Goal: Information Seeking & Learning: Learn about a topic

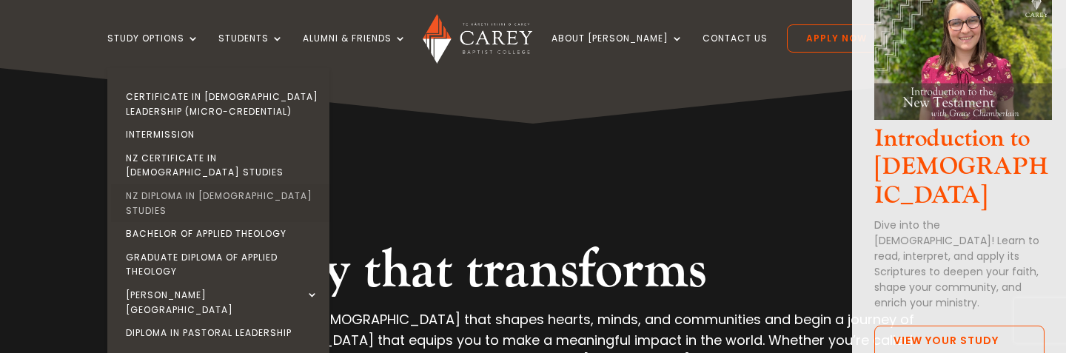
click at [215, 184] on link "NZ Diploma in [DEMOGRAPHIC_DATA] Studies" at bounding box center [222, 203] width 222 height 38
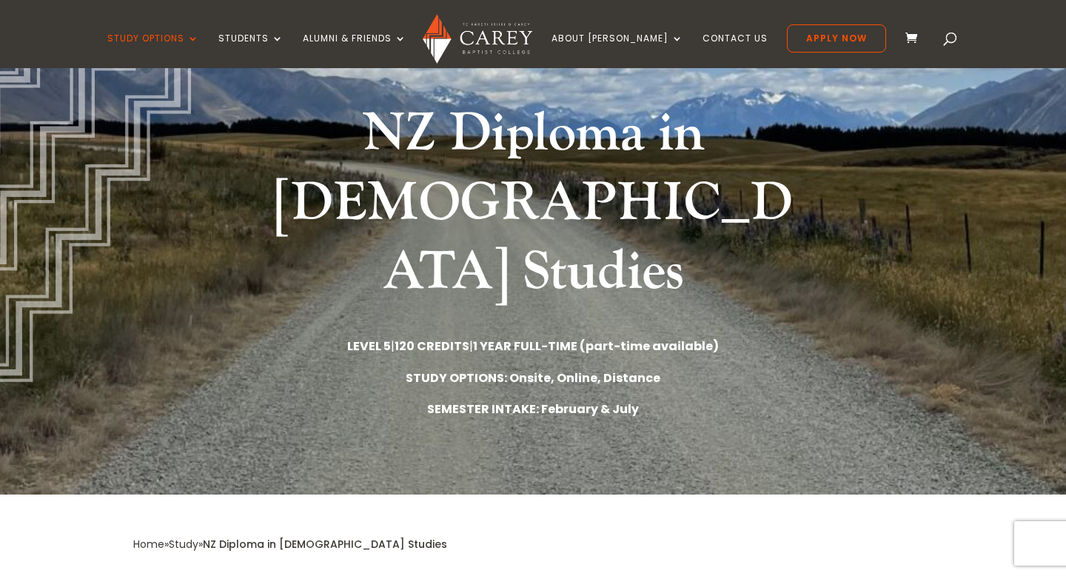
scroll to position [158, 0]
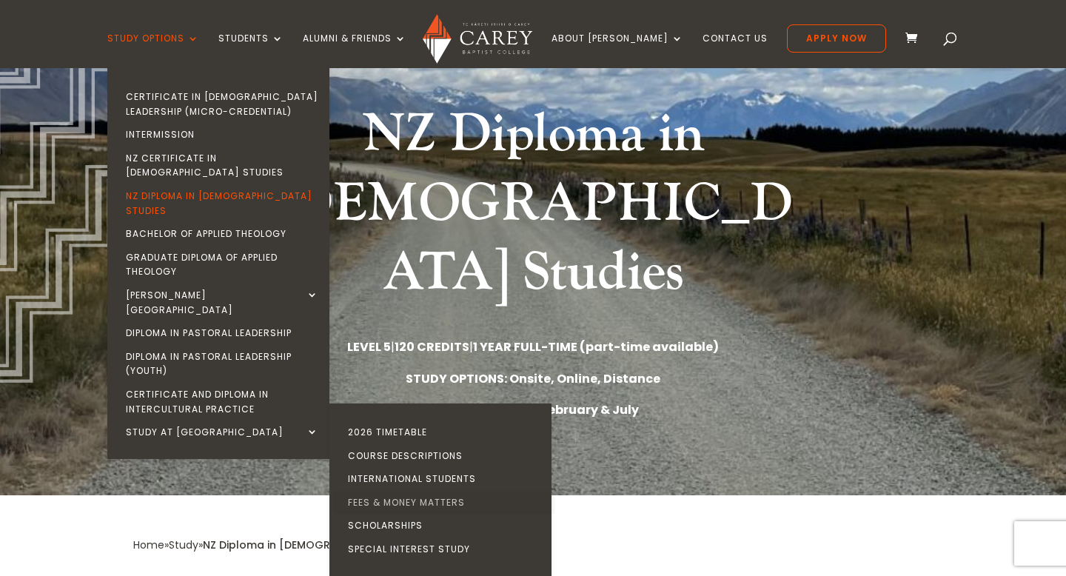
click at [424, 352] on link "Fees & Money Matters" at bounding box center [444, 503] width 222 height 24
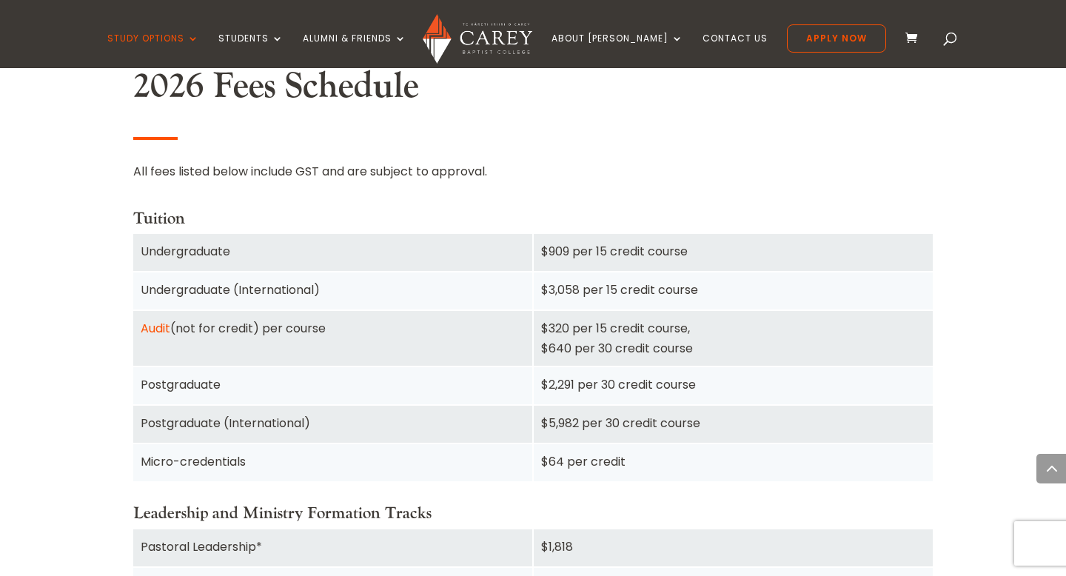
scroll to position [969, 0]
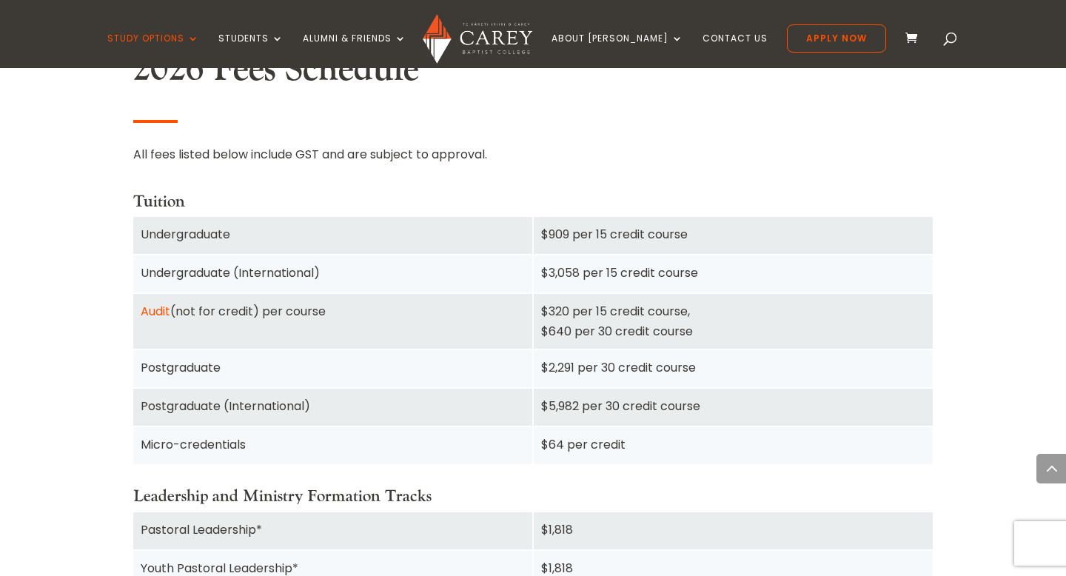
click at [571, 164] on div "All fees listed below include GST and are subject to approval." at bounding box center [532, 156] width 799 height 25
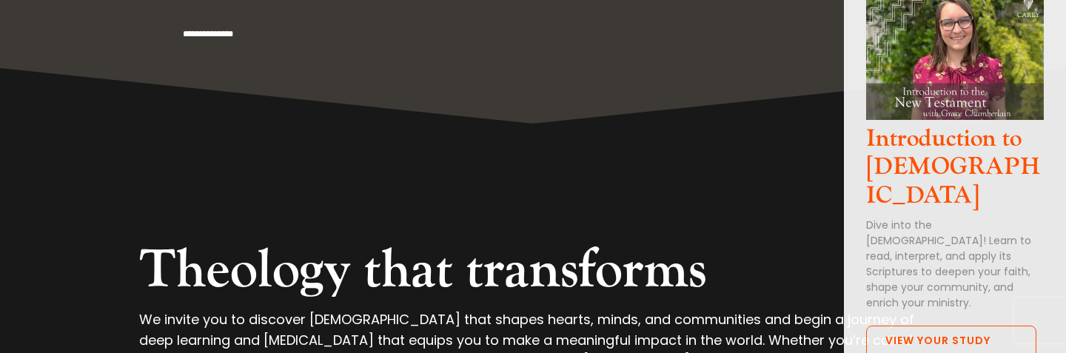
click at [267, 36] on input "**********" at bounding box center [526, 34] width 691 height 68
click at [303, 34] on input "**********" at bounding box center [526, 34] width 691 height 68
type input "**********"
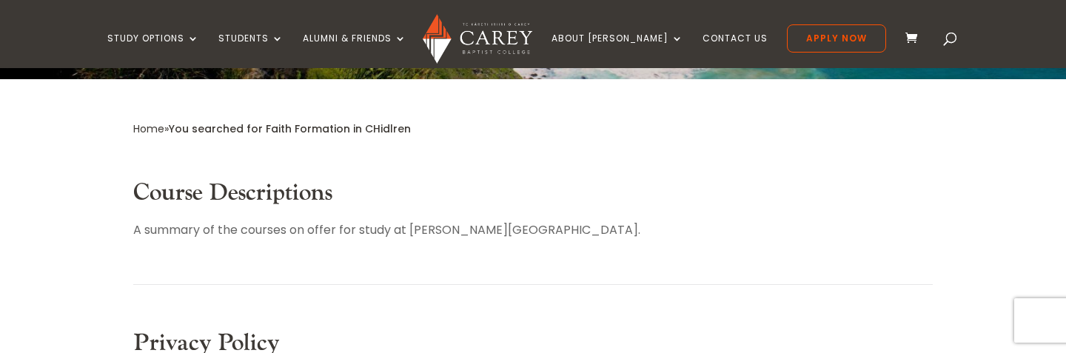
scroll to position [315, 0]
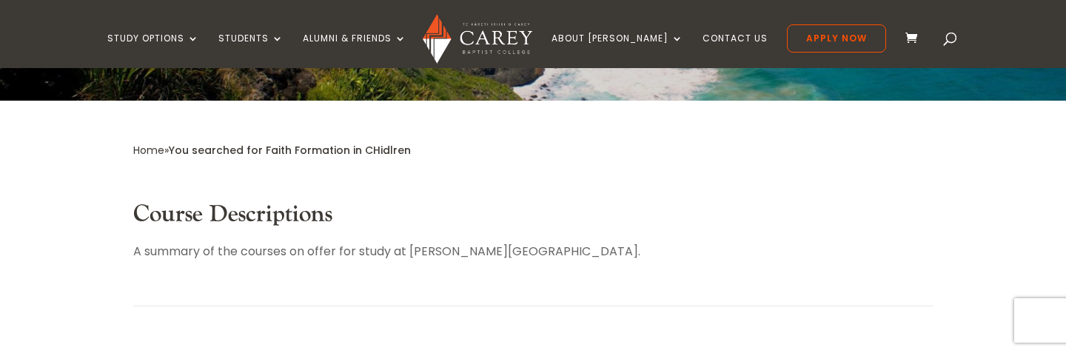
click at [308, 213] on link "Course Descriptions" at bounding box center [232, 214] width 199 height 30
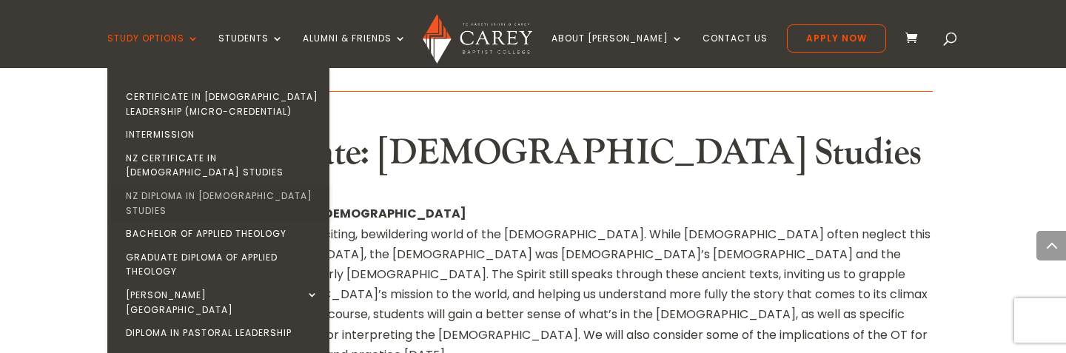
scroll to position [1241, 0]
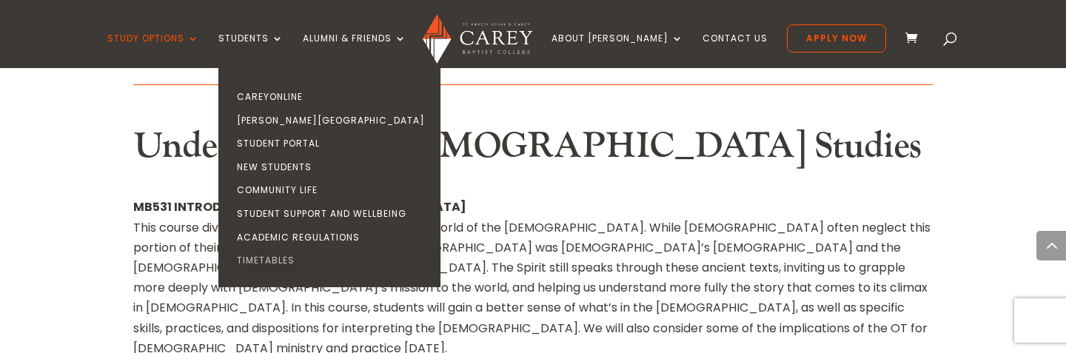
click at [295, 259] on link "Timetables" at bounding box center [333, 261] width 222 height 24
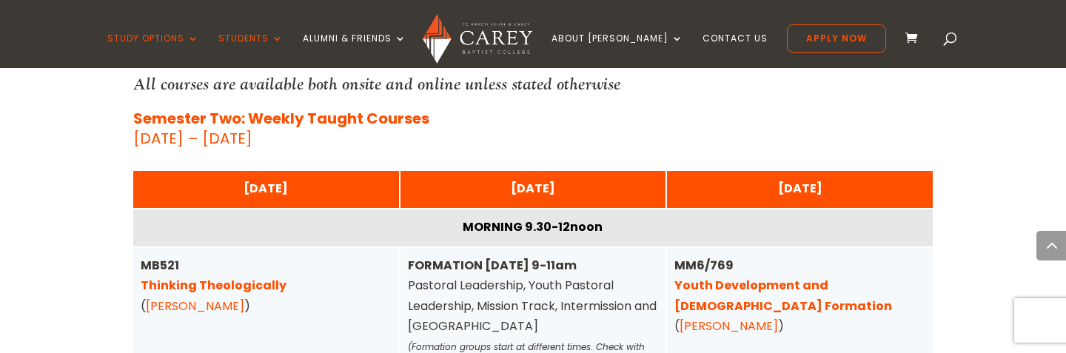
scroll to position [861, 0]
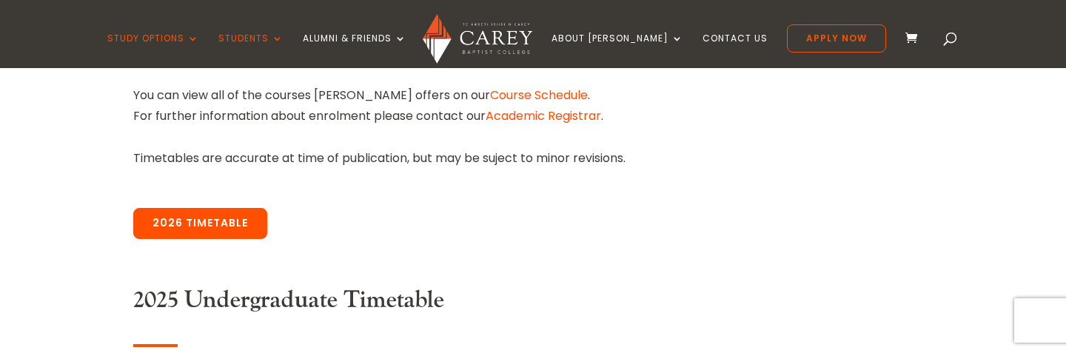
click at [229, 223] on link "2026 Timetable" at bounding box center [200, 223] width 134 height 31
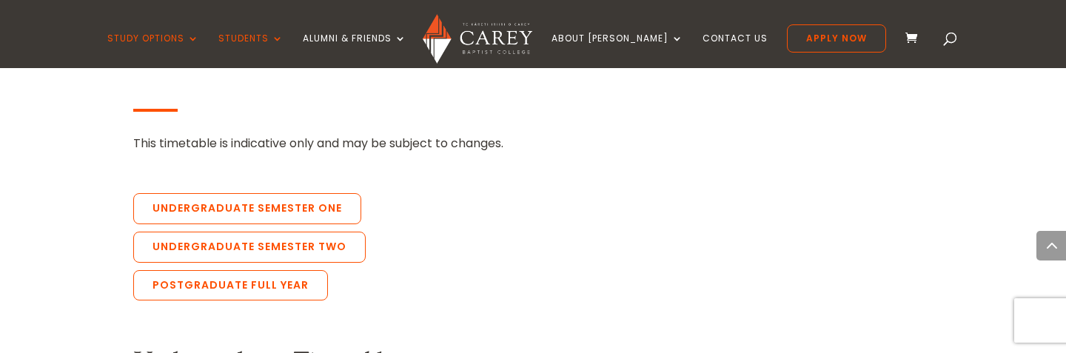
scroll to position [3332, 0]
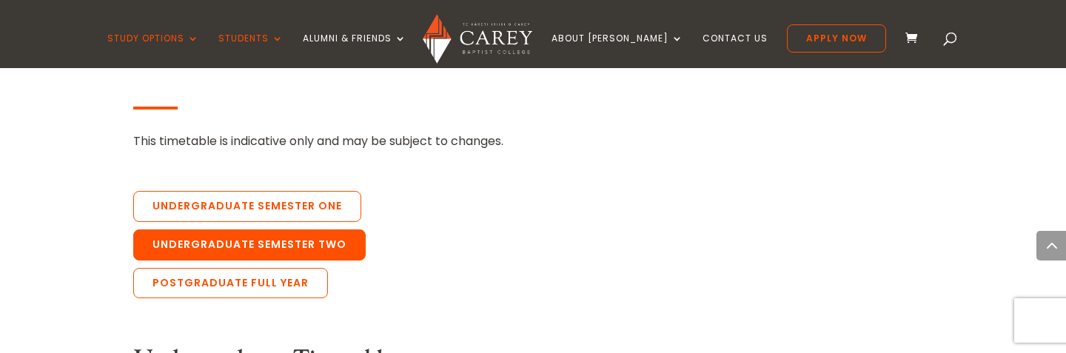
click at [317, 229] on link "Undergraduate Semester Two" at bounding box center [249, 244] width 232 height 31
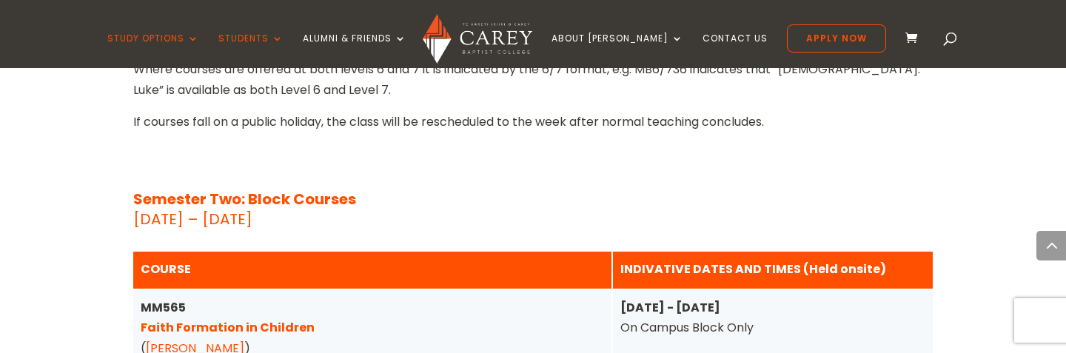
scroll to position [5971, 0]
